Goal: Transaction & Acquisition: Book appointment/travel/reservation

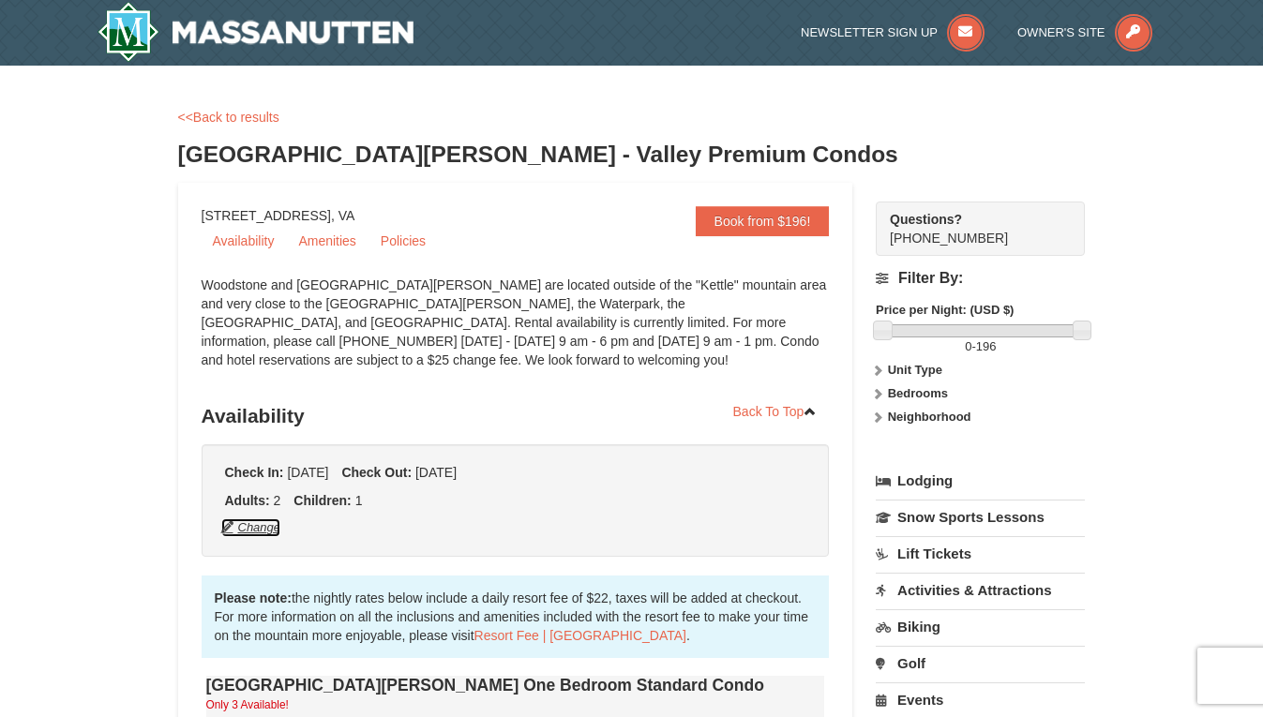
click at [260, 531] on button "Change" at bounding box center [251, 528] width 62 height 21
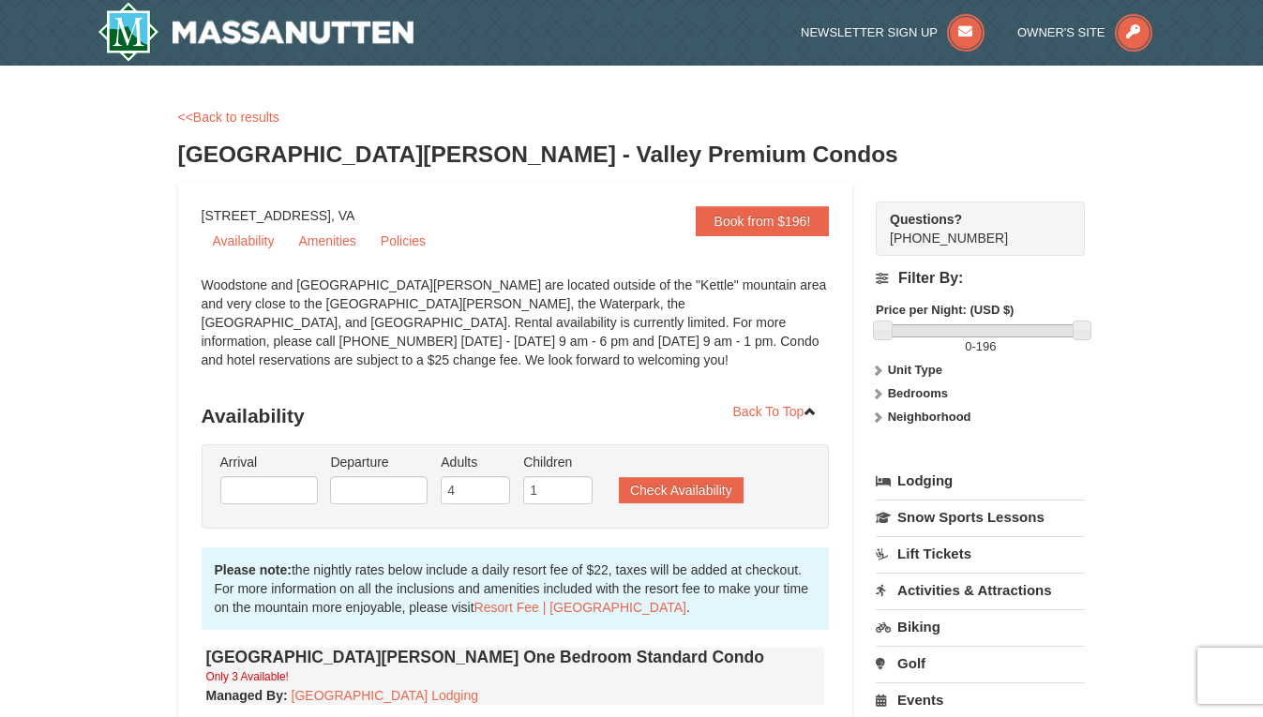
type input "12/21/2025"
type input "12/24/2025"
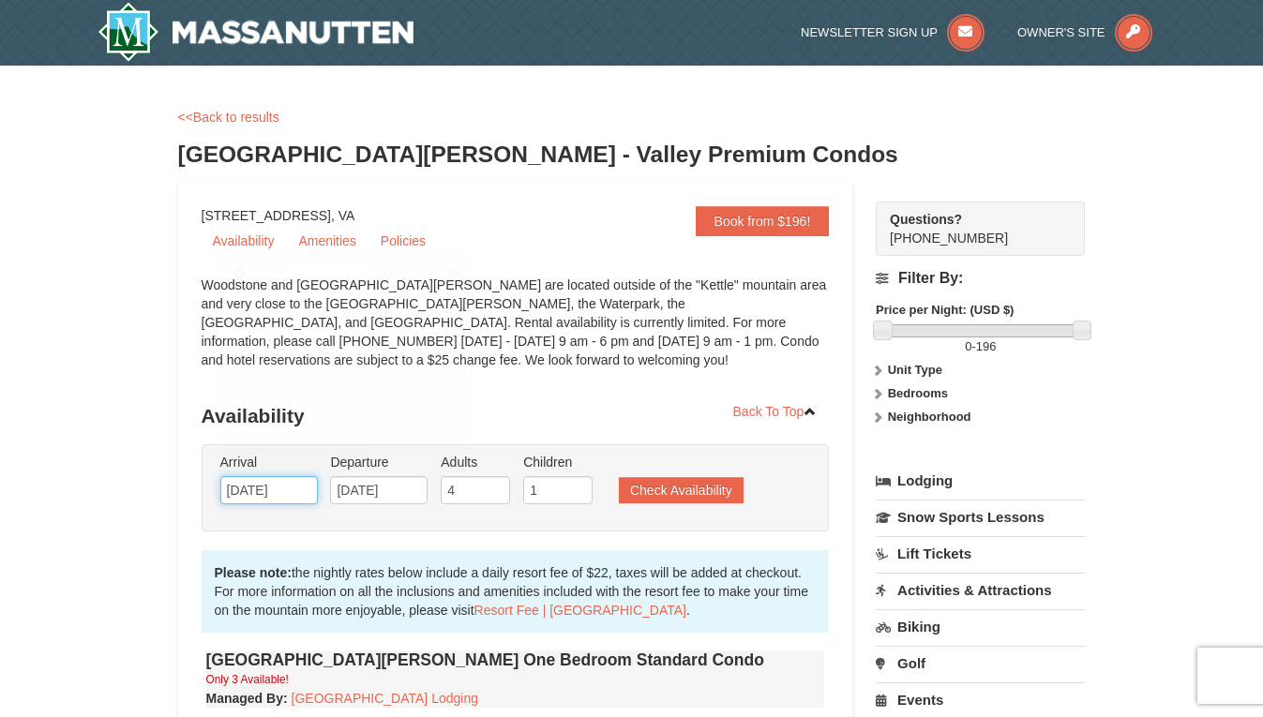
click at [264, 496] on input "12/21/2025" at bounding box center [269, 490] width 98 height 28
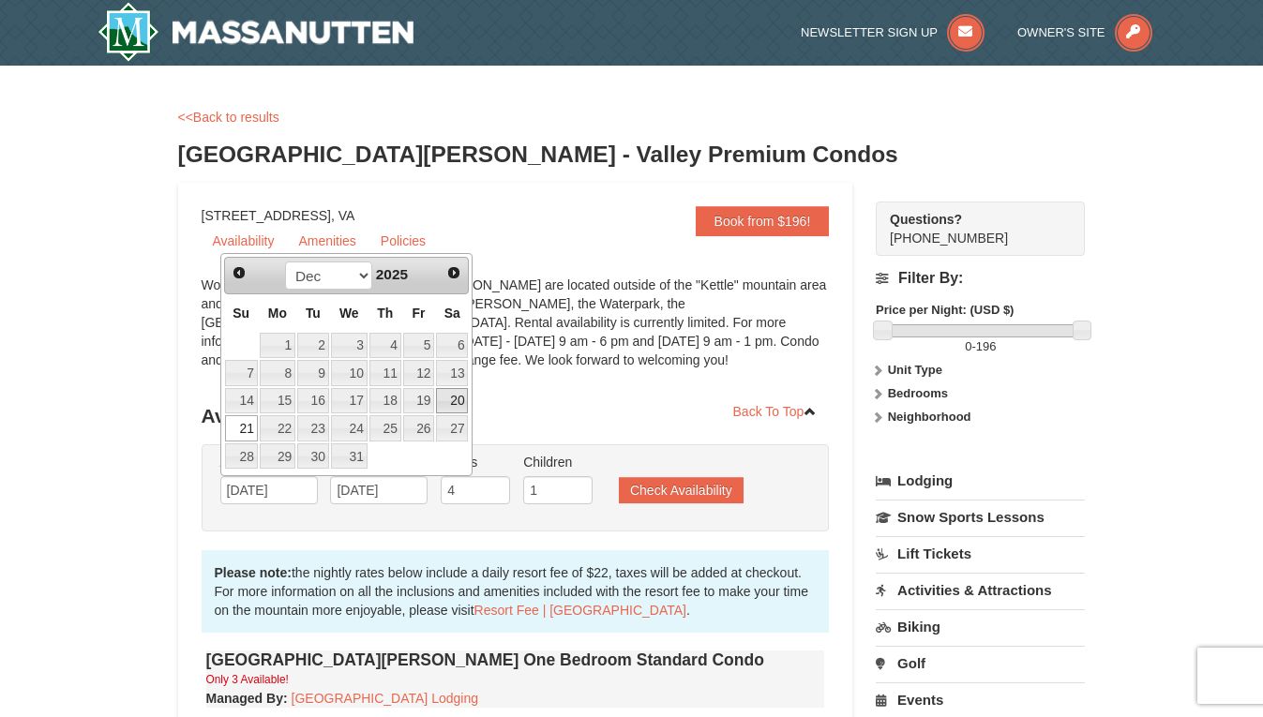
click at [463, 400] on link "20" at bounding box center [452, 401] width 32 height 26
type input "12/20/2025"
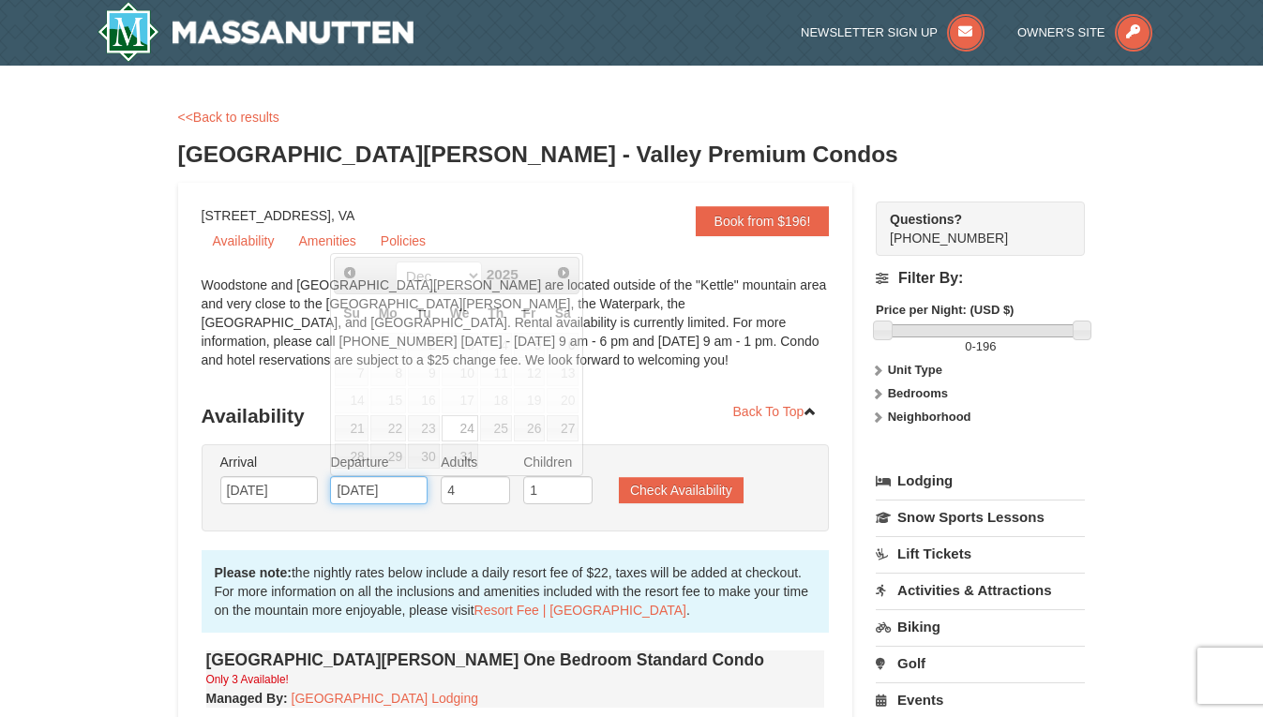
click at [395, 483] on input "12/24/2025" at bounding box center [379, 490] width 98 height 28
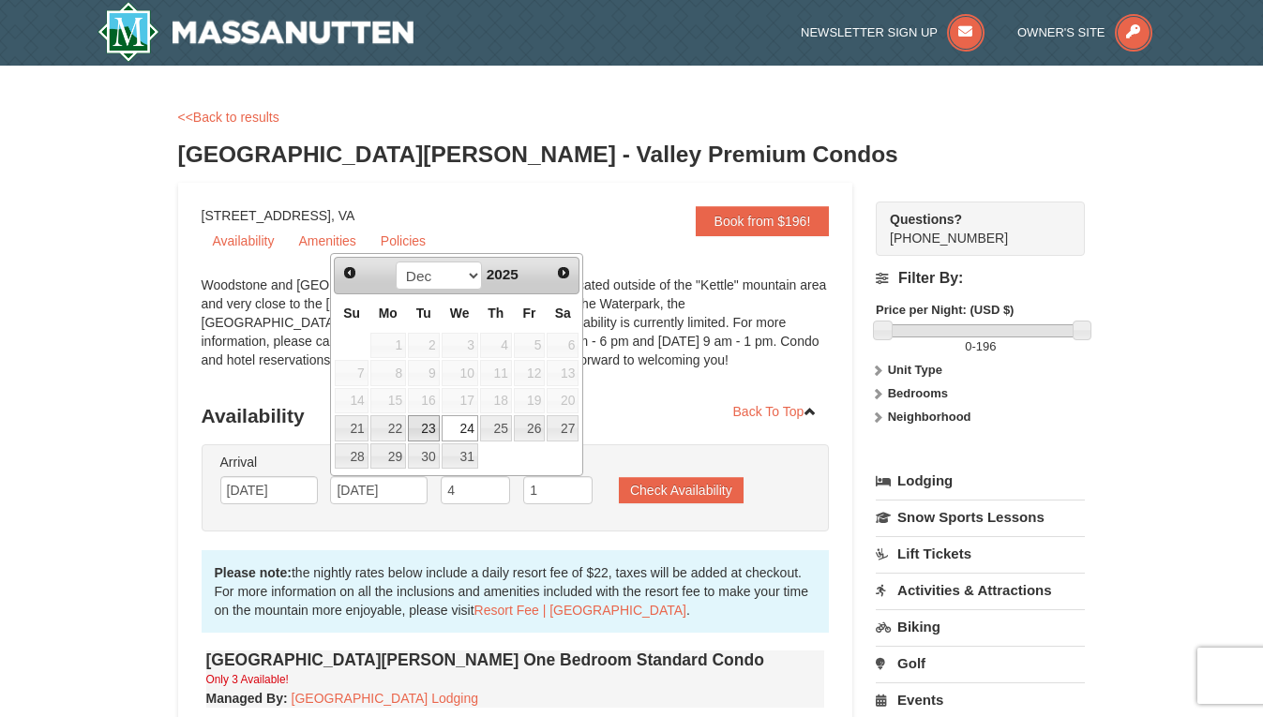
click at [415, 428] on link "23" at bounding box center [424, 428] width 32 height 26
type input "12/23/2025"
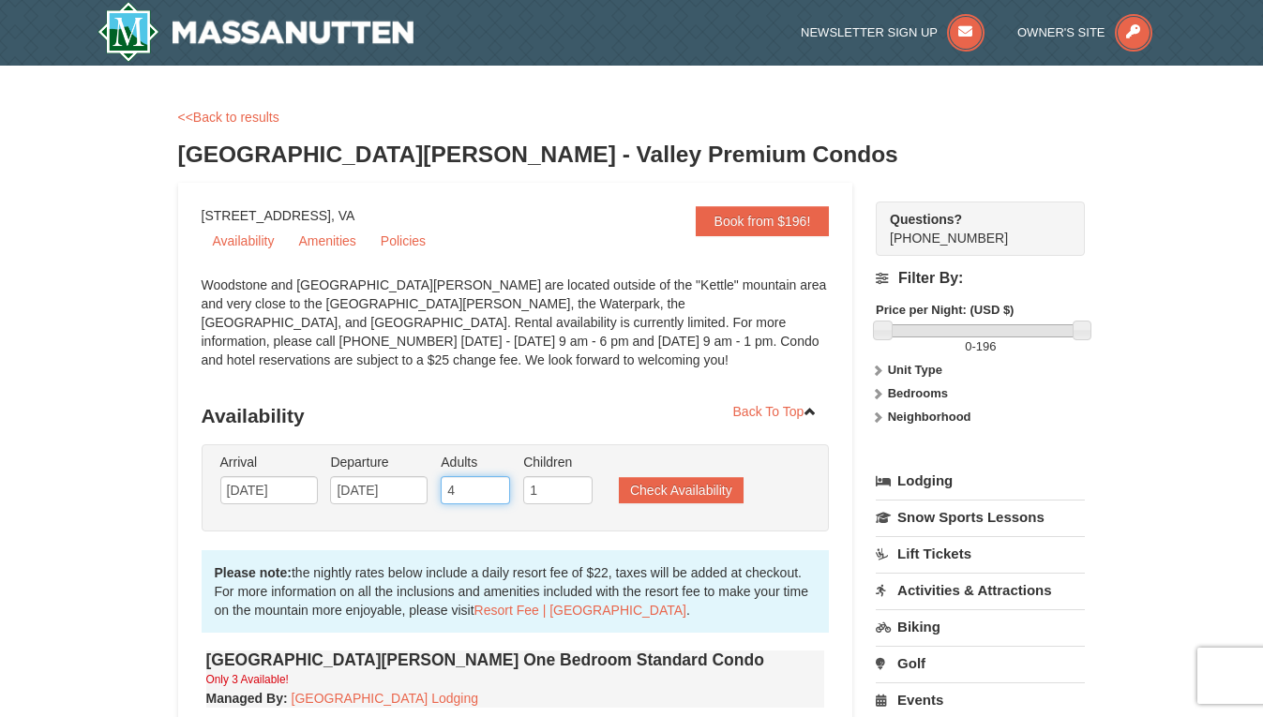
drag, startPoint x: 484, startPoint y: 494, endPoint x: 378, endPoint y: 475, distance: 107.6
click at [378, 475] on ul "Arrival Please format dates MM/DD/YYYY Please format dates MM/DD/YYYY 12/20/202…" at bounding box center [506, 483] width 580 height 61
type input "2"
click at [688, 490] on button "Check Availability" at bounding box center [681, 490] width 125 height 26
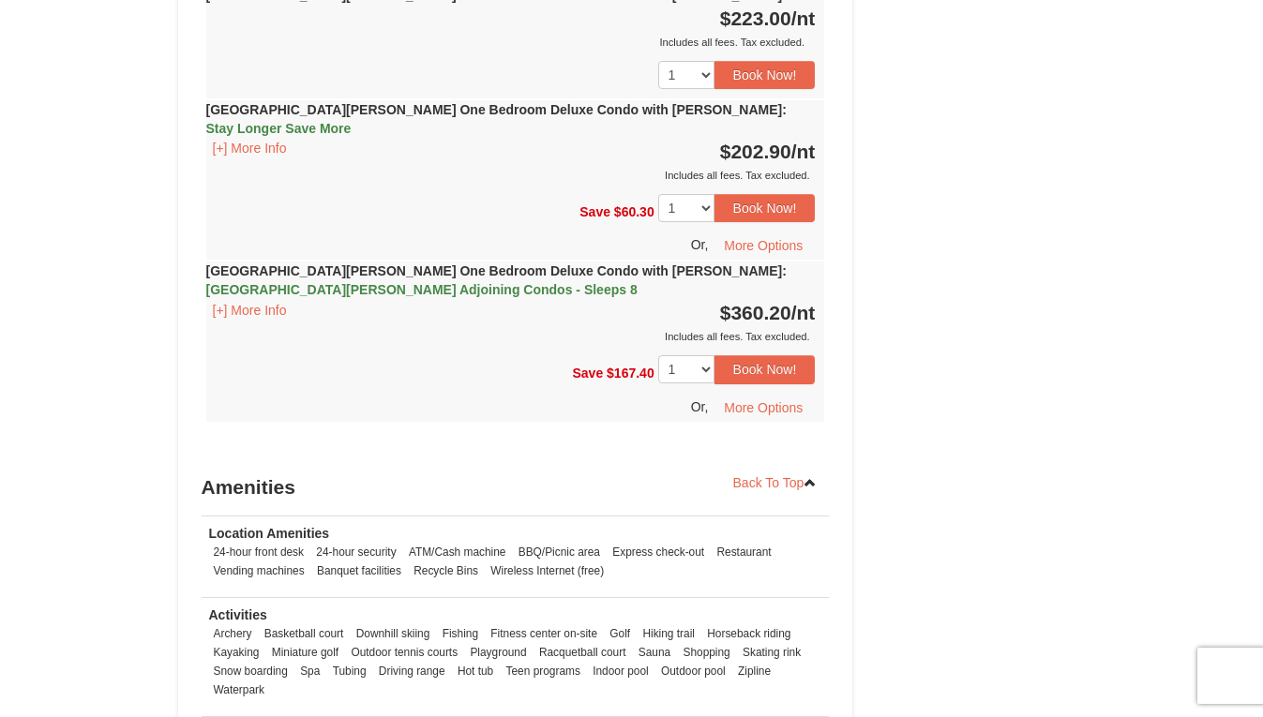
scroll to position [2067, 0]
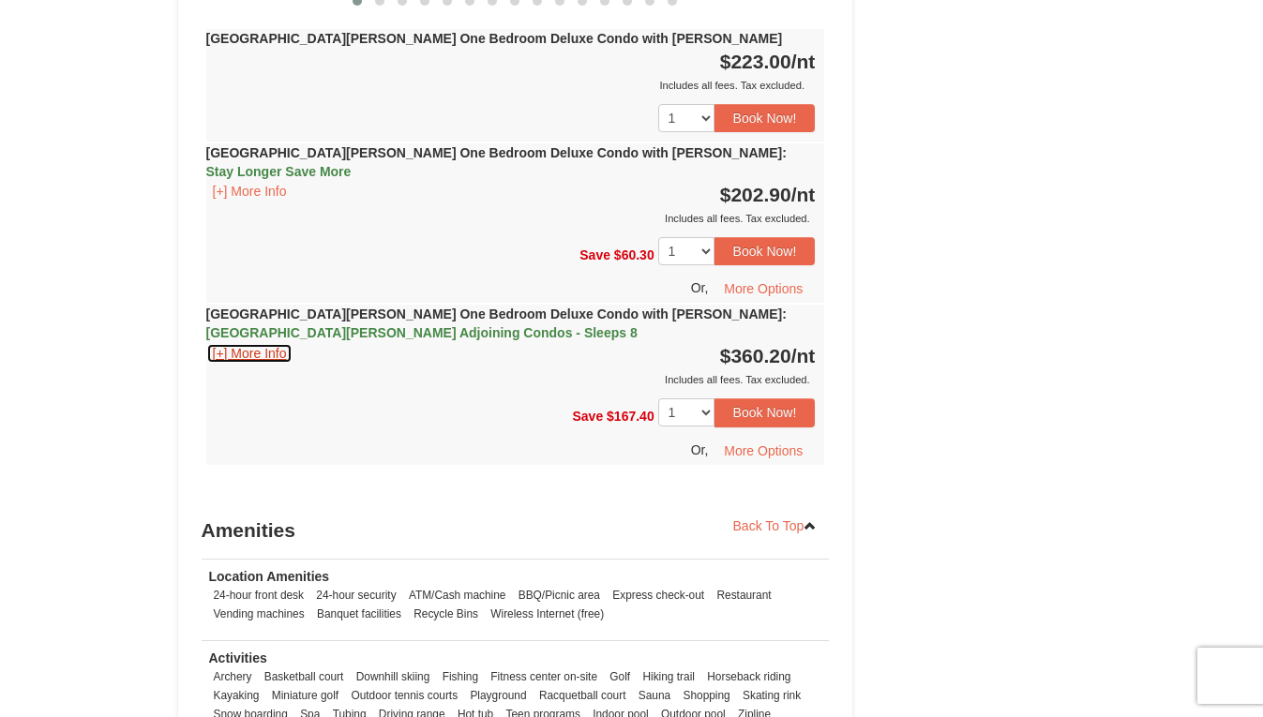
click at [243, 343] on button "[+] More Info" at bounding box center [249, 353] width 87 height 21
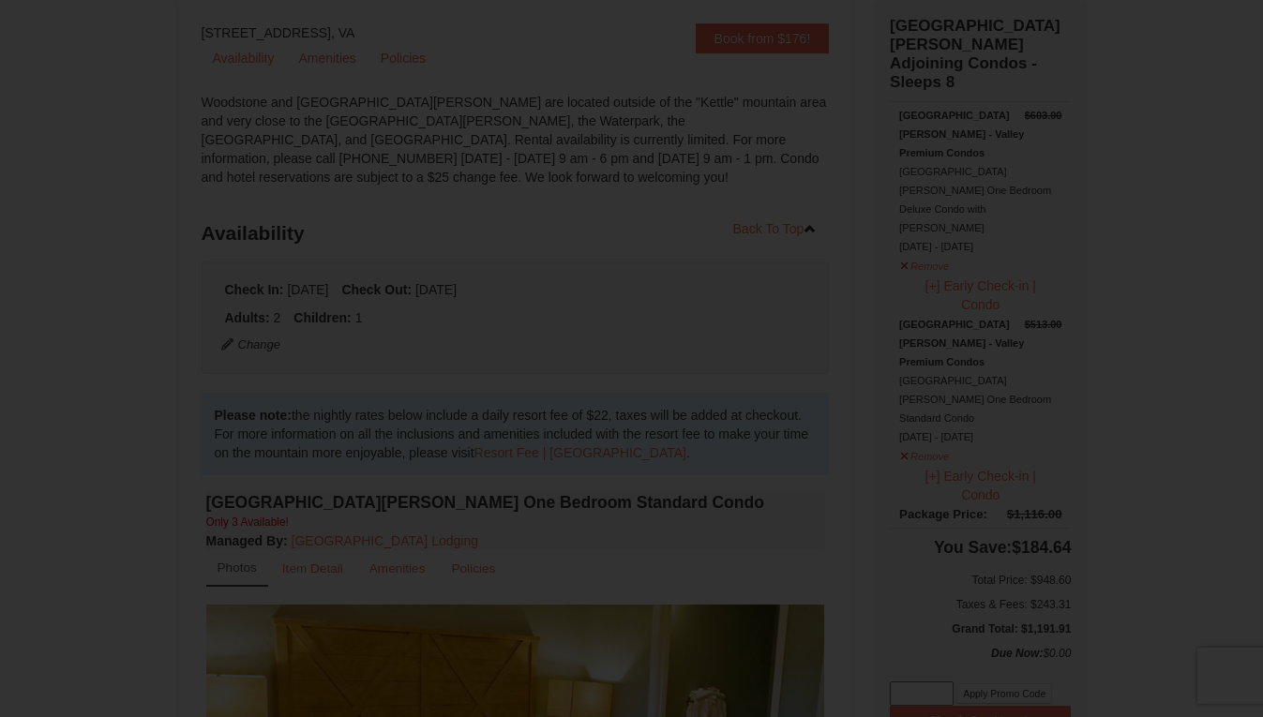
scroll to position [152, 0]
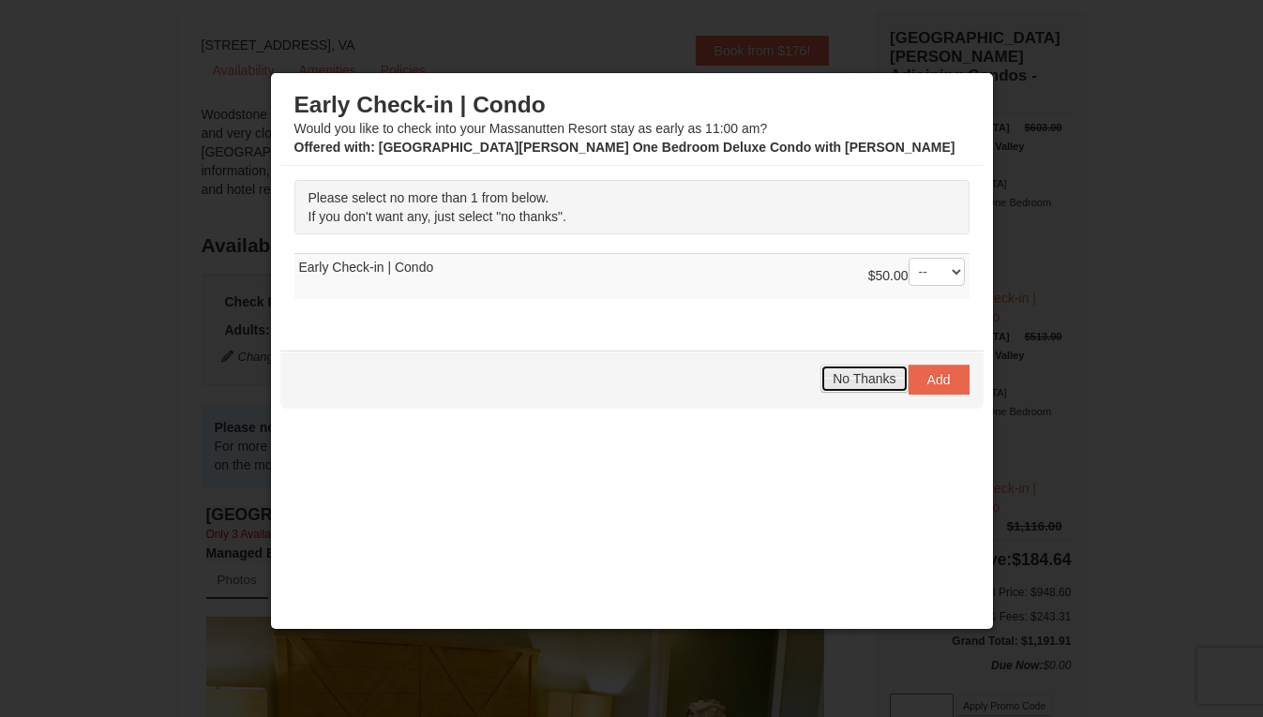
click at [860, 384] on span "No Thanks" at bounding box center [864, 378] width 63 height 15
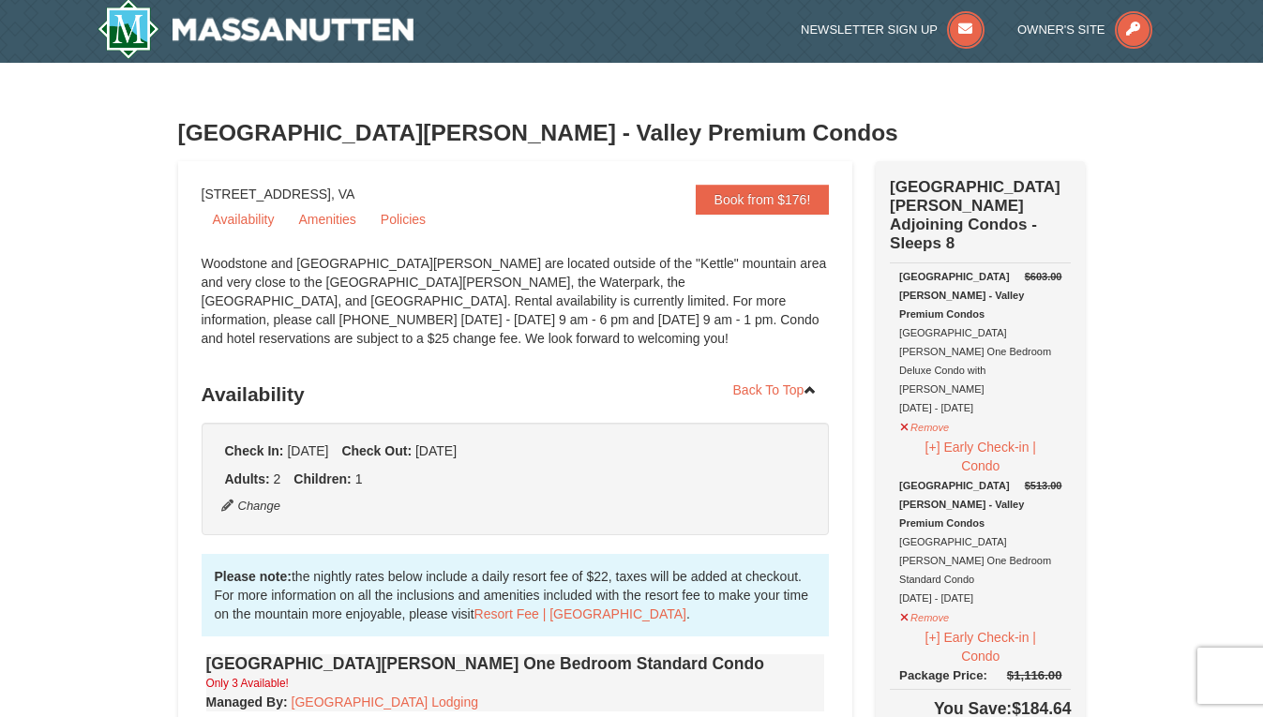
scroll to position [0, 0]
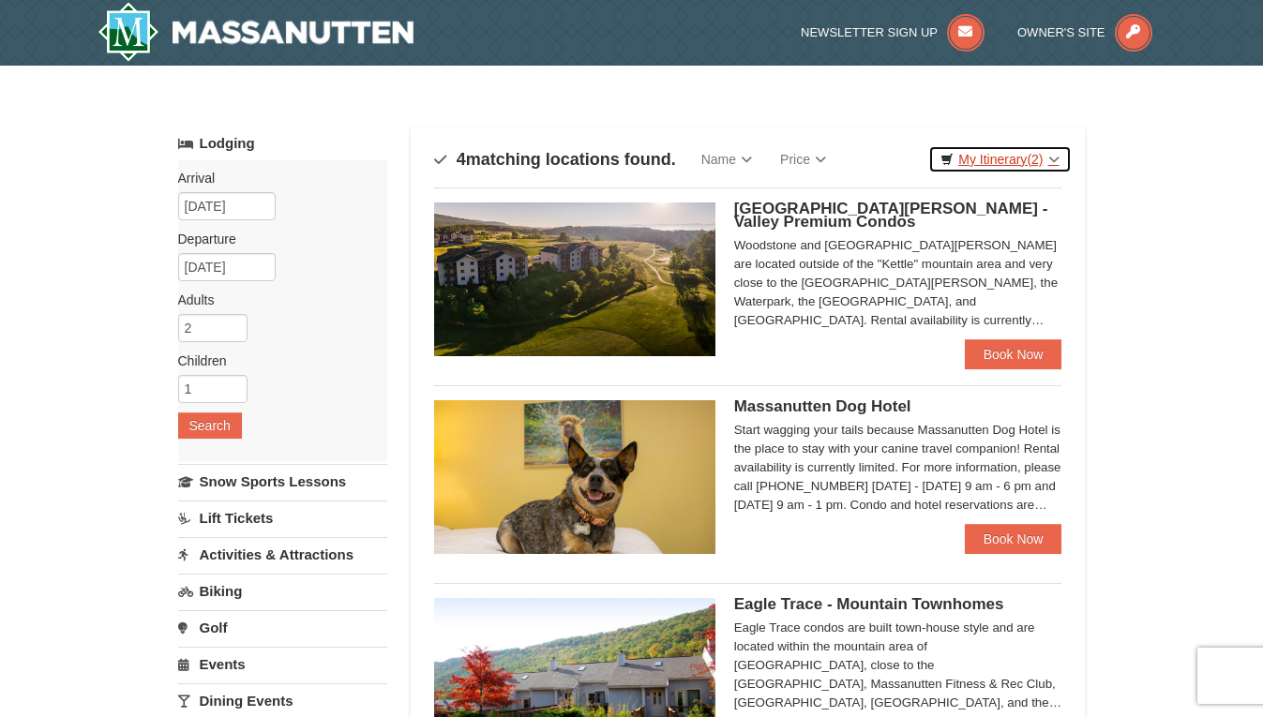
click at [963, 156] on link "My Itinerary (2)" at bounding box center [999, 159] width 143 height 28
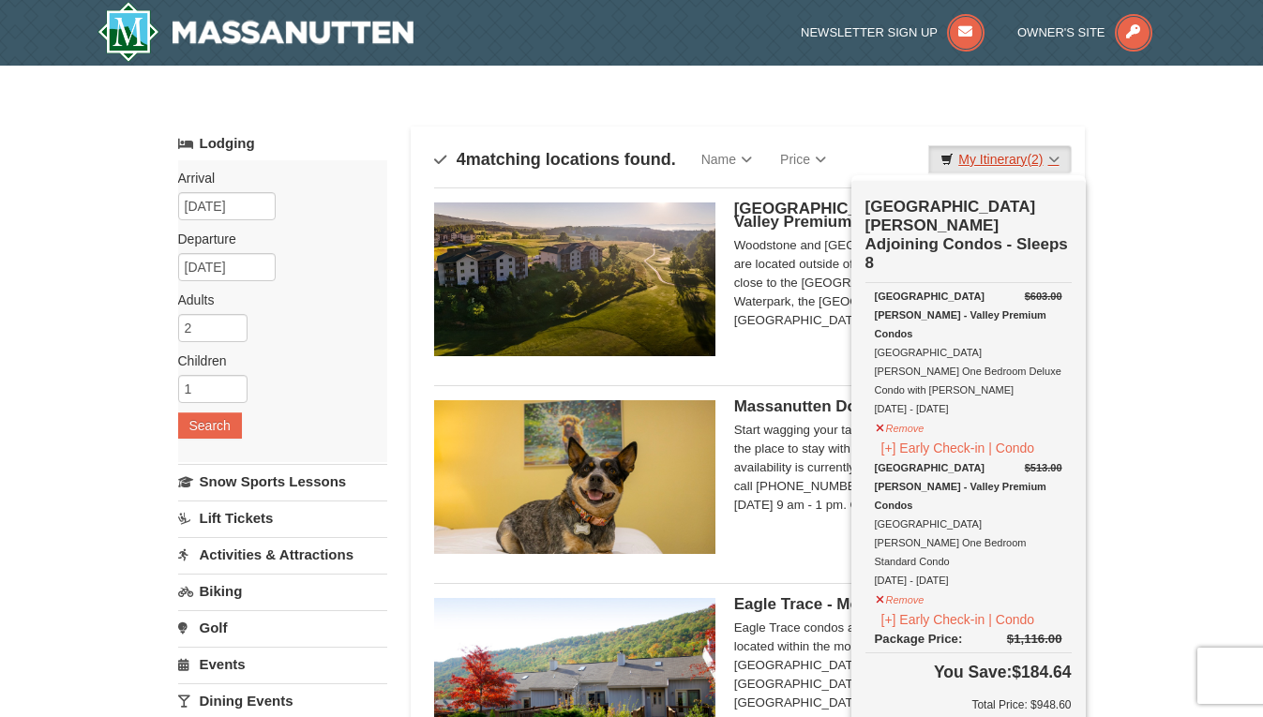
click at [963, 156] on link "My Itinerary (2)" at bounding box center [999, 159] width 143 height 28
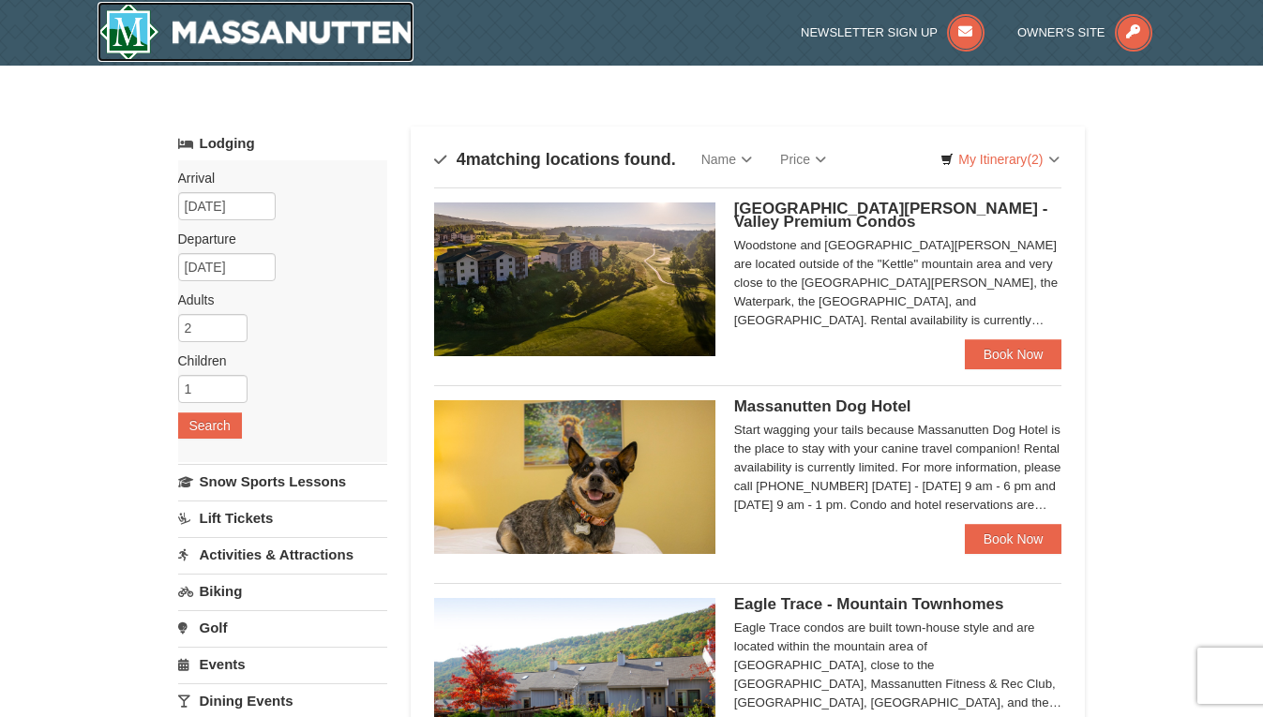
click at [356, 37] on img at bounding box center [256, 32] width 317 height 60
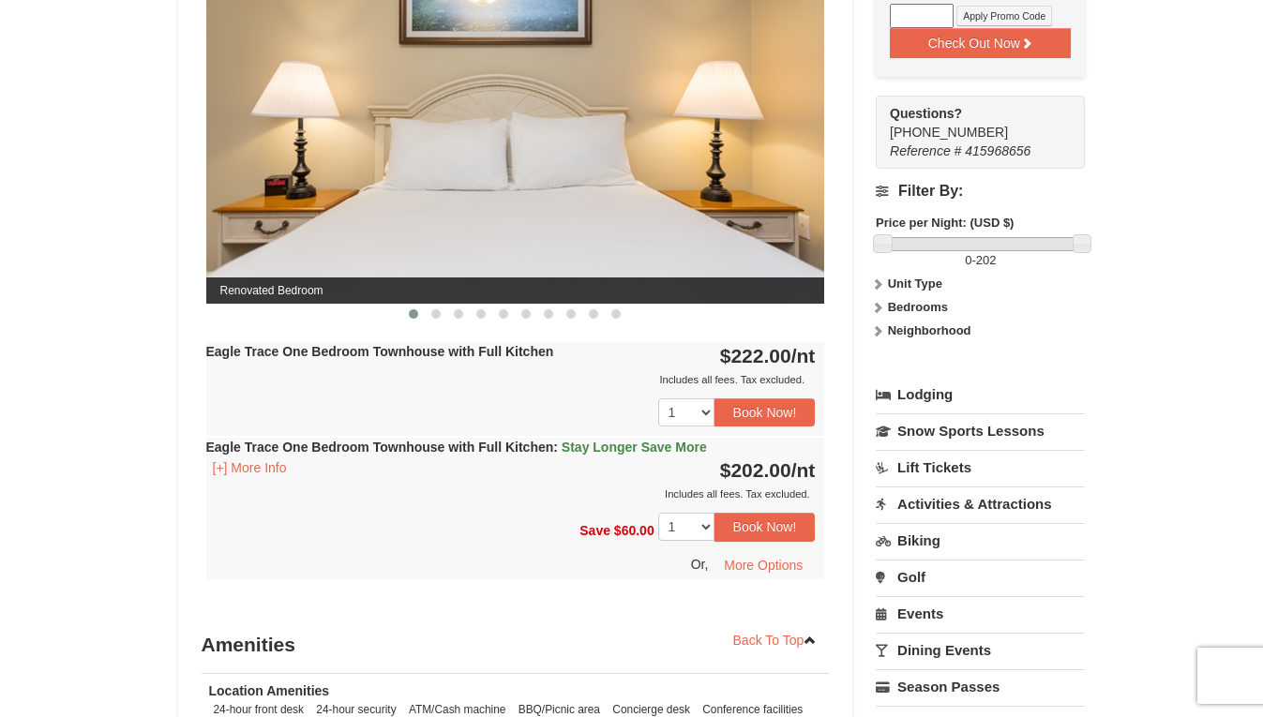
scroll to position [844, 0]
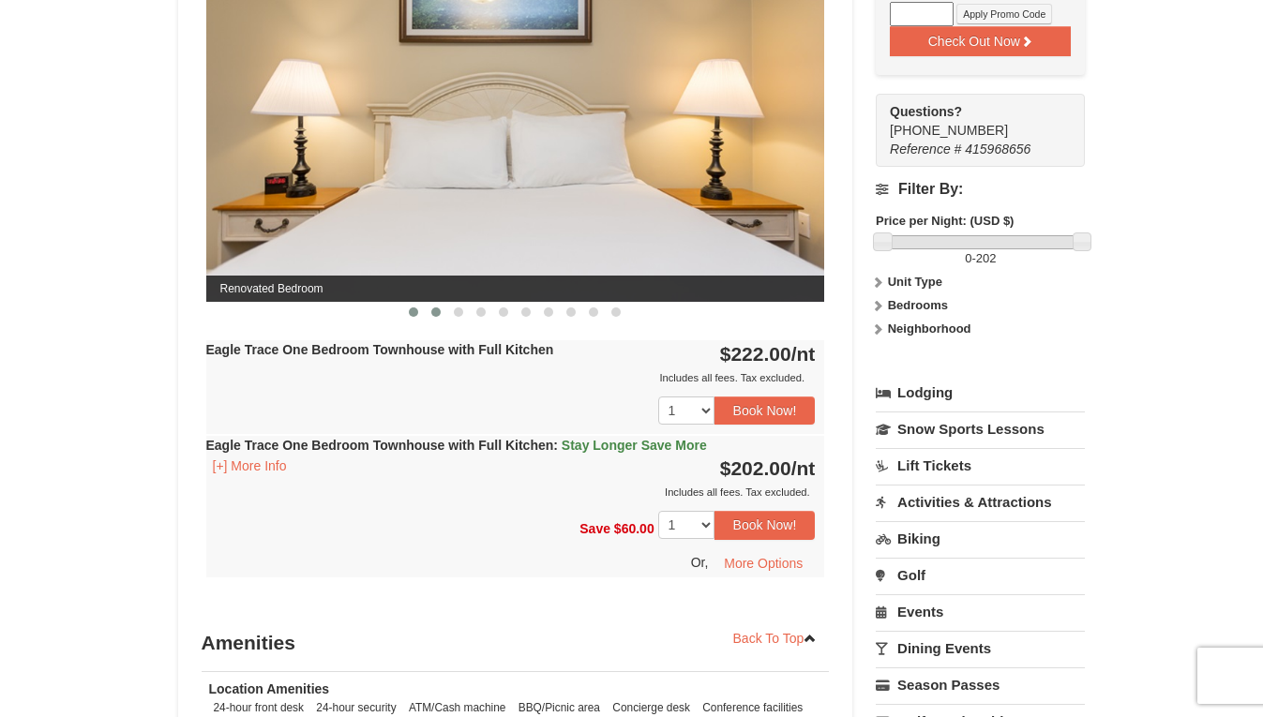
click at [429, 307] on button at bounding box center [436, 312] width 23 height 19
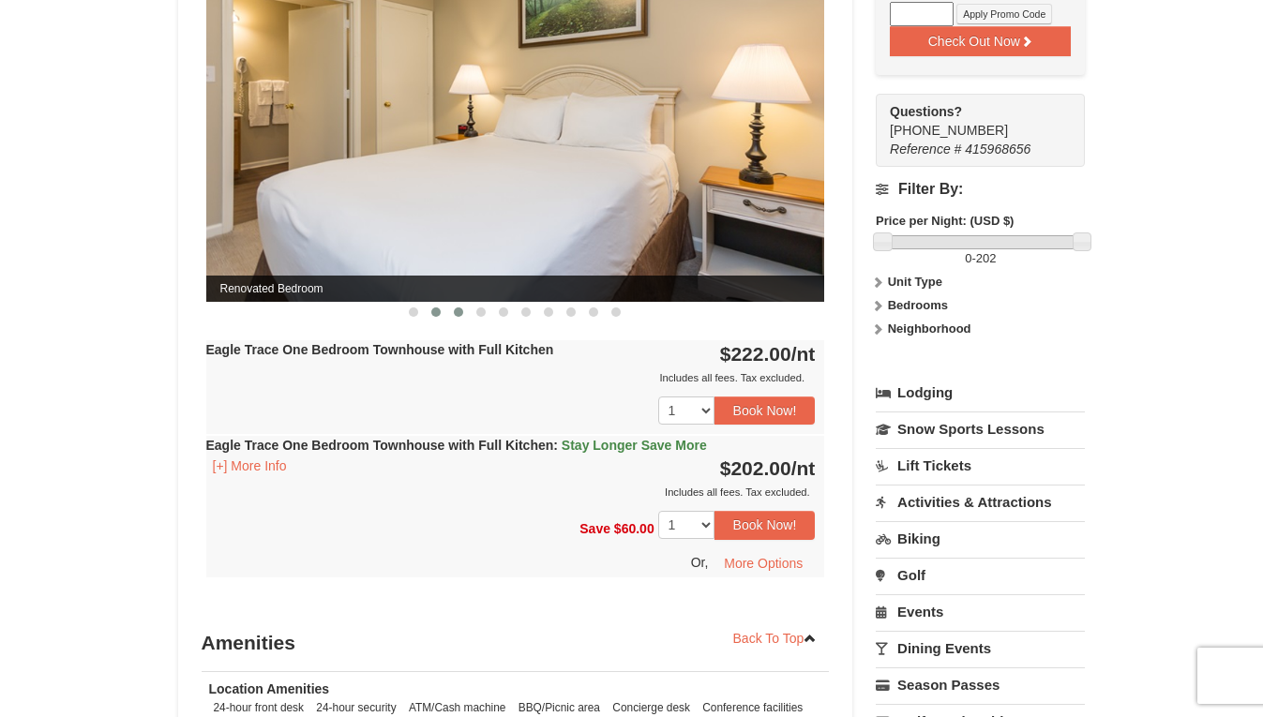
click at [456, 305] on button at bounding box center [458, 312] width 23 height 19
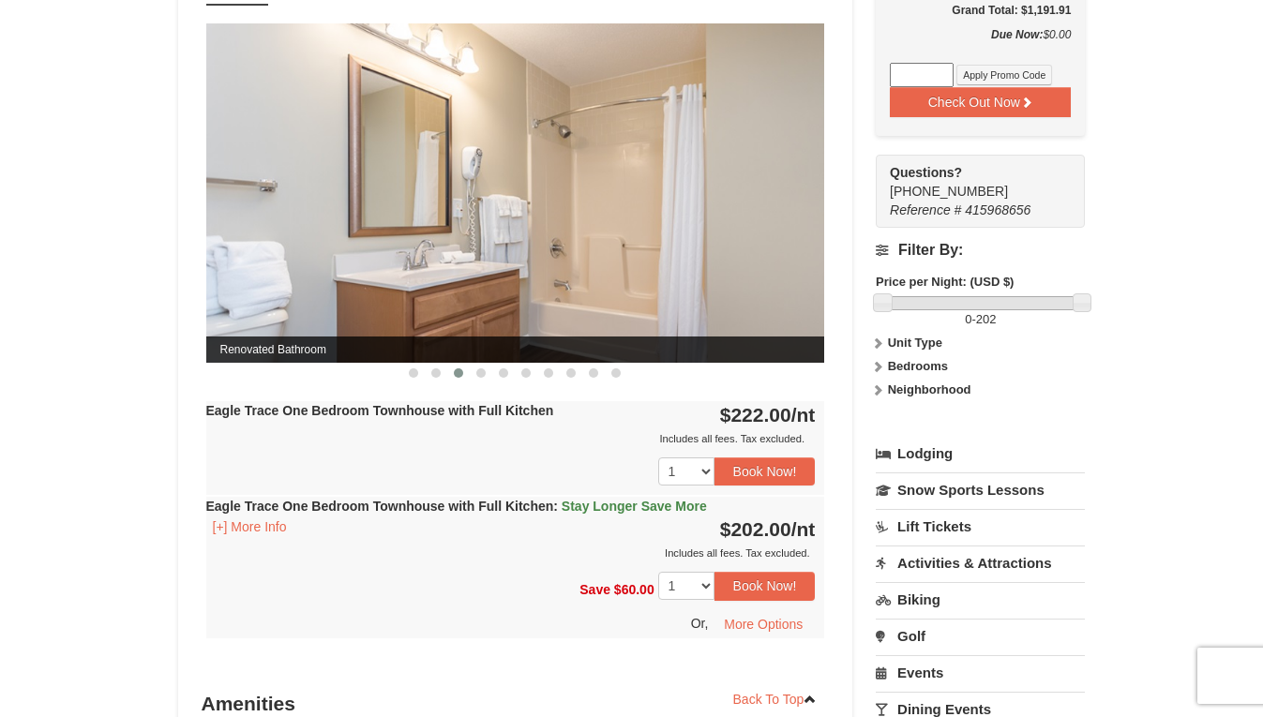
scroll to position [750, 0]
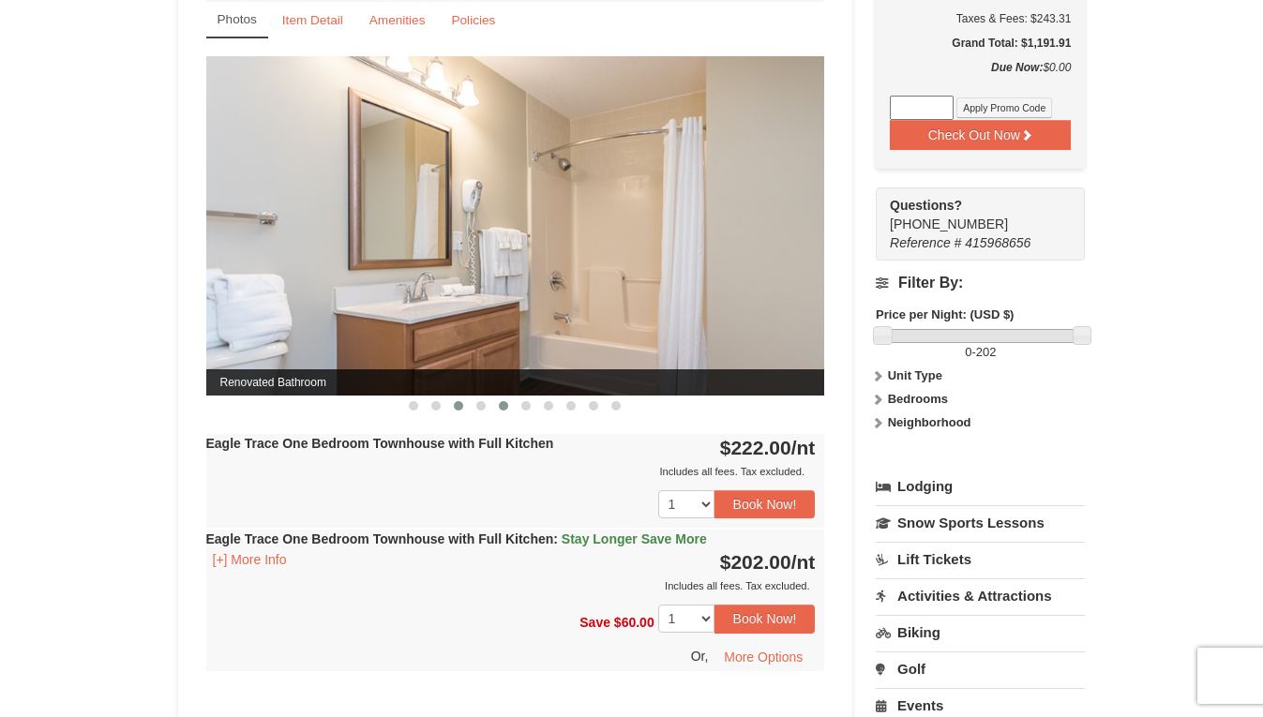
click at [496, 404] on button at bounding box center [503, 406] width 23 height 19
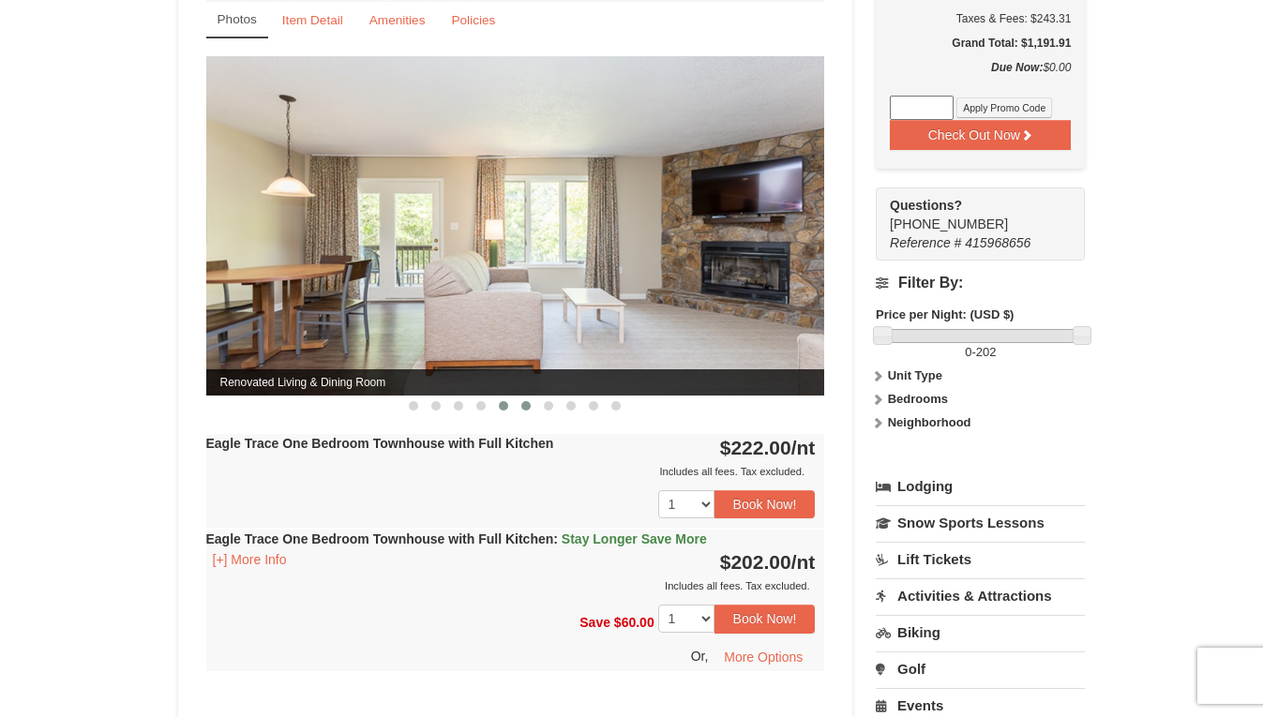
click at [519, 404] on button at bounding box center [526, 406] width 23 height 19
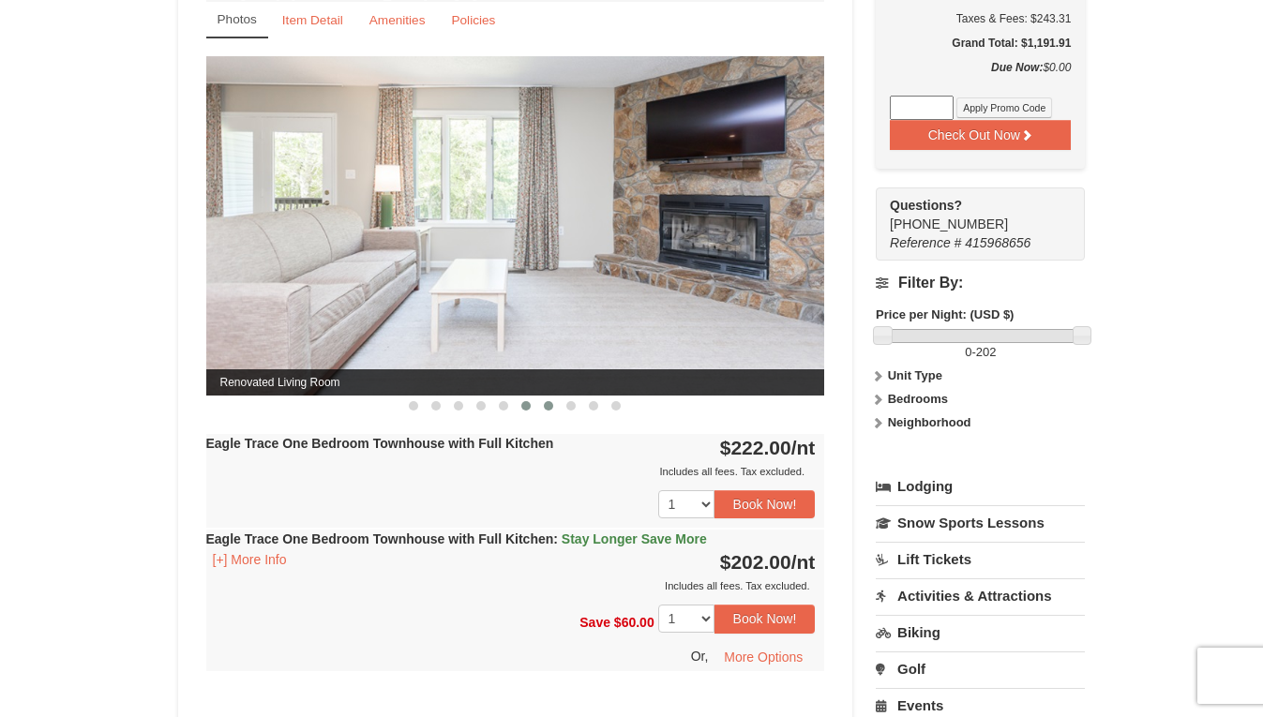
click at [538, 404] on button at bounding box center [548, 406] width 23 height 19
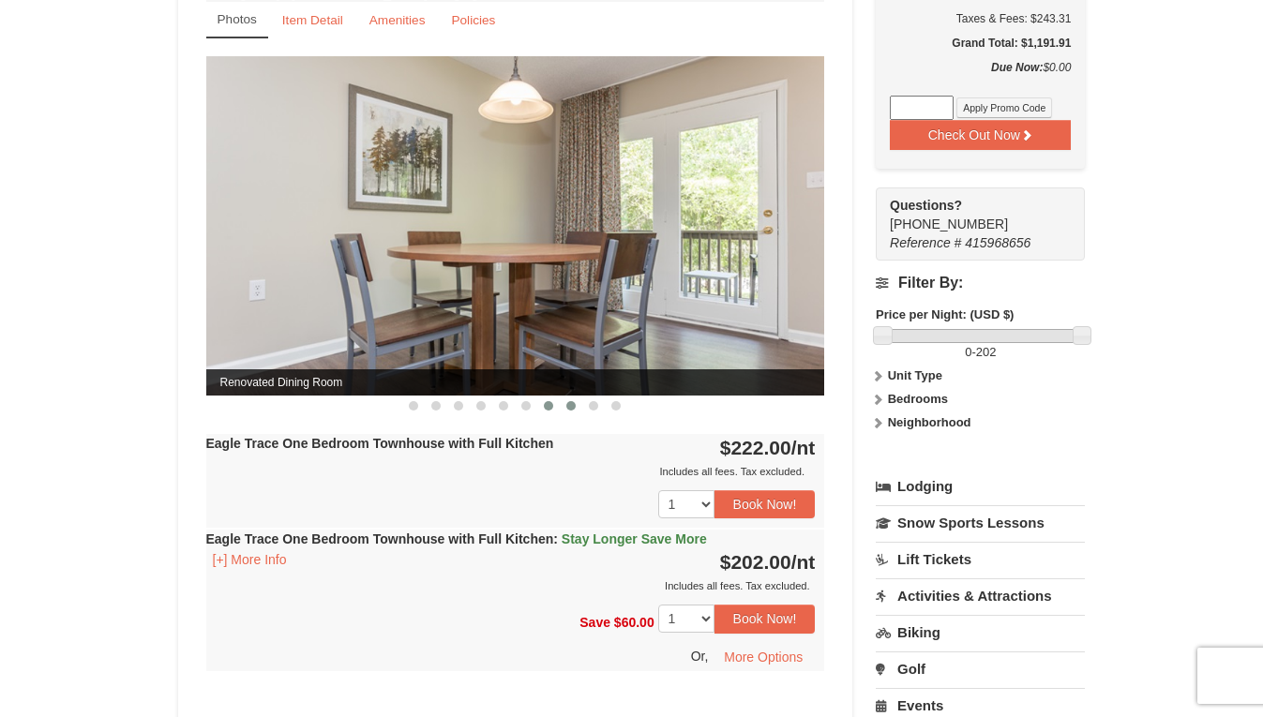
click at [560, 404] on button at bounding box center [571, 406] width 23 height 19
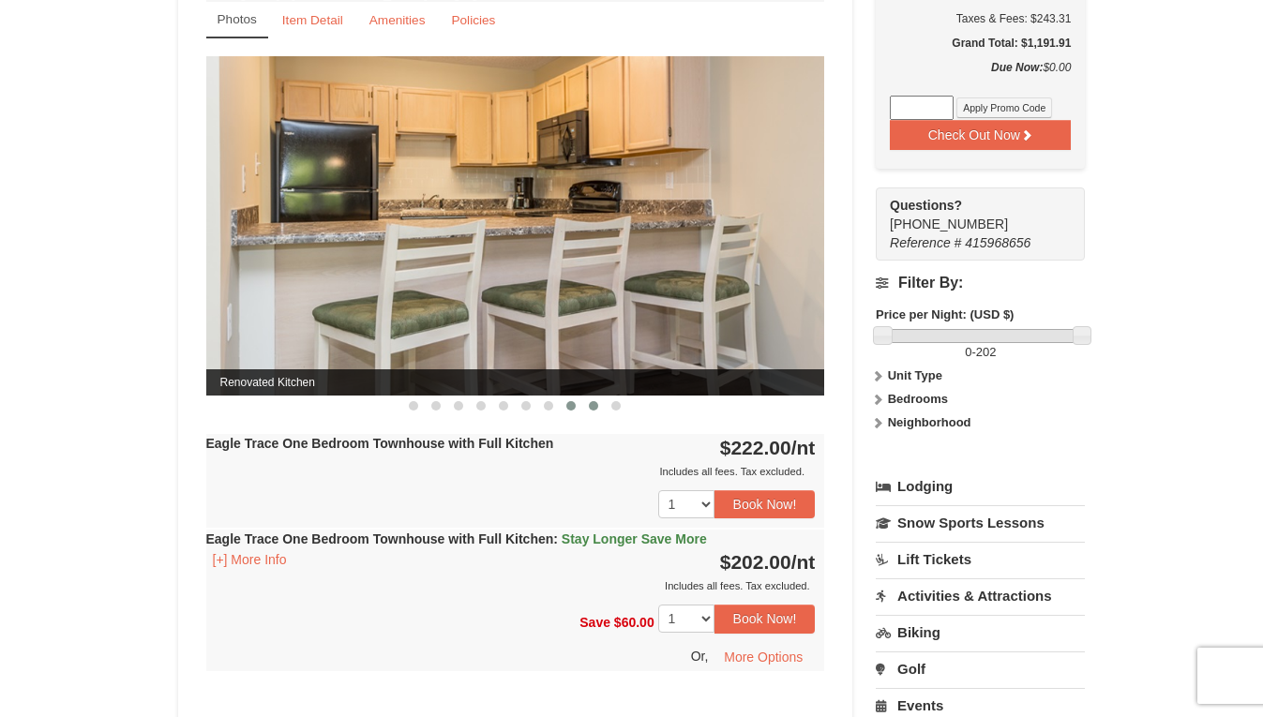
click at [594, 408] on span at bounding box center [593, 405] width 9 height 9
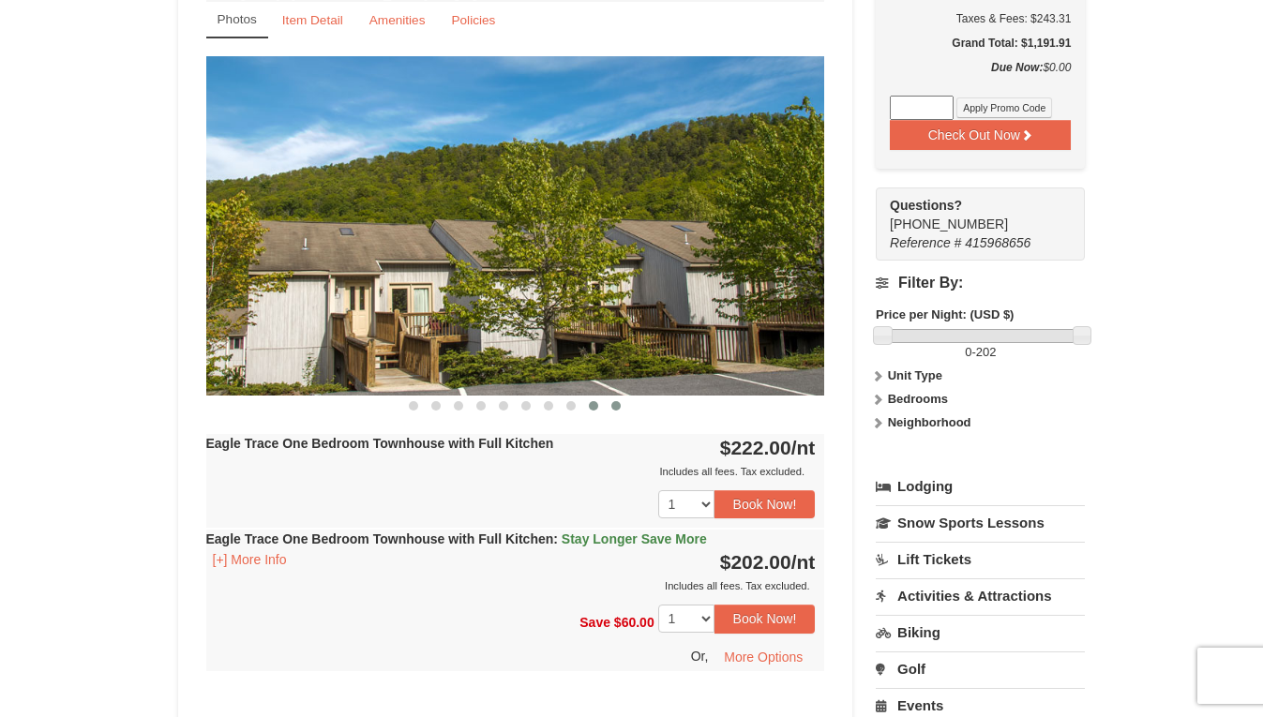
click at [615, 411] on span at bounding box center [615, 405] width 9 height 9
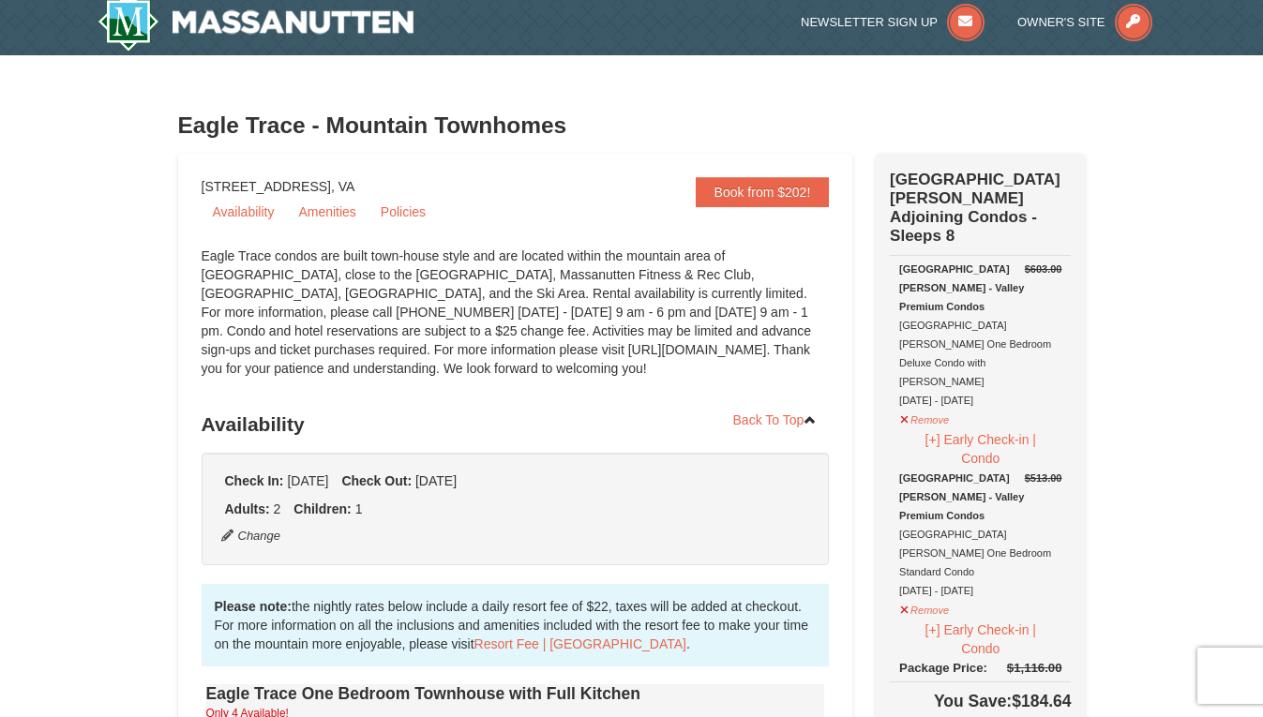
scroll to position [0, 0]
